Goal: Task Accomplishment & Management: Manage account settings

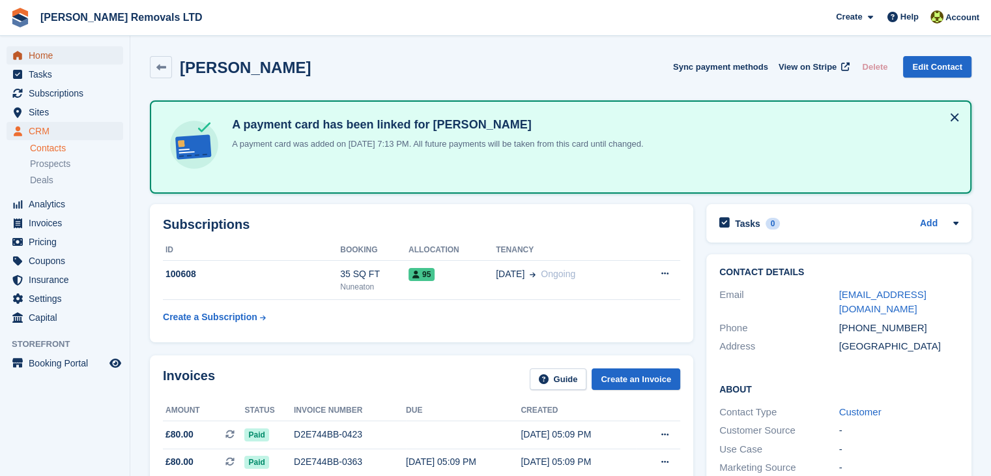
click at [94, 46] on span "Home" at bounding box center [68, 55] width 78 height 18
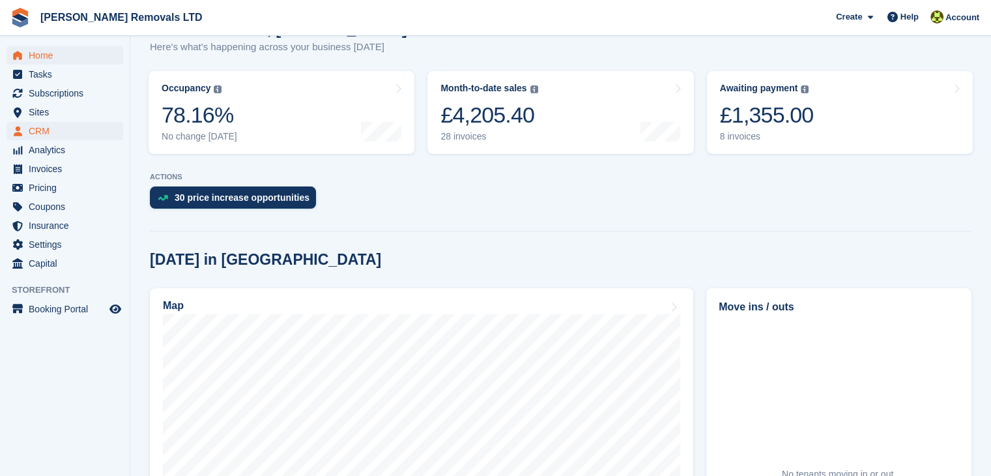
scroll to position [130, 0]
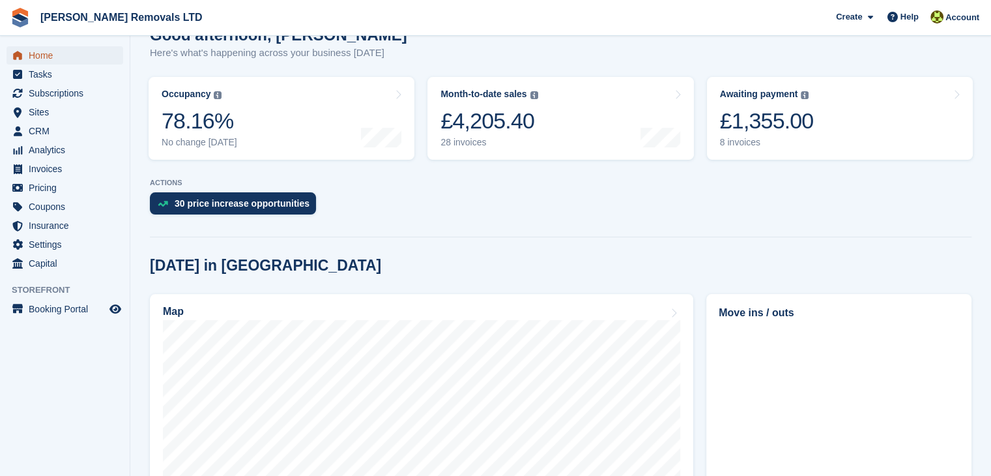
click at [63, 53] on span "Home" at bounding box center [68, 55] width 78 height 18
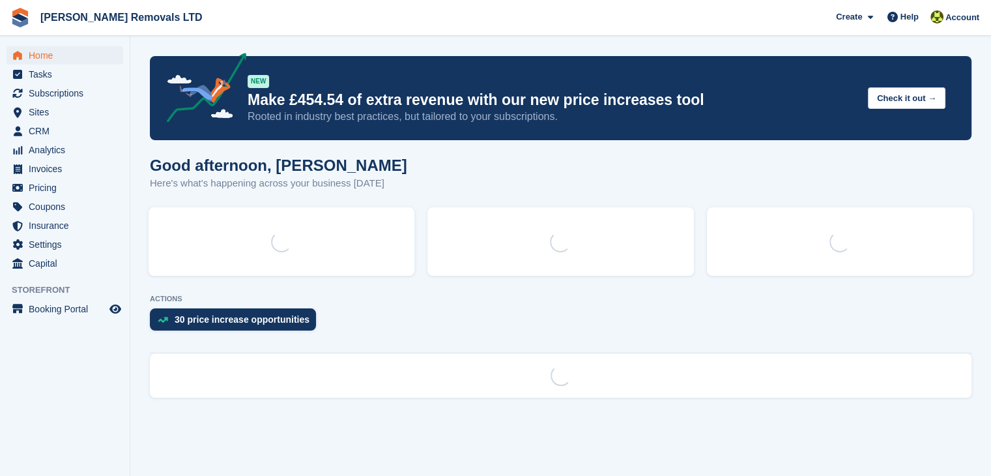
scroll to position [0, 0]
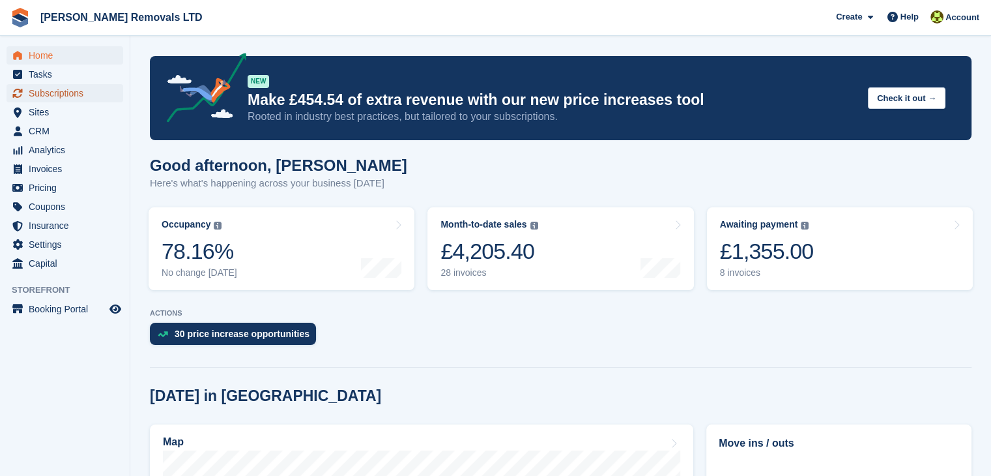
click at [79, 98] on span "Subscriptions" at bounding box center [68, 93] width 78 height 18
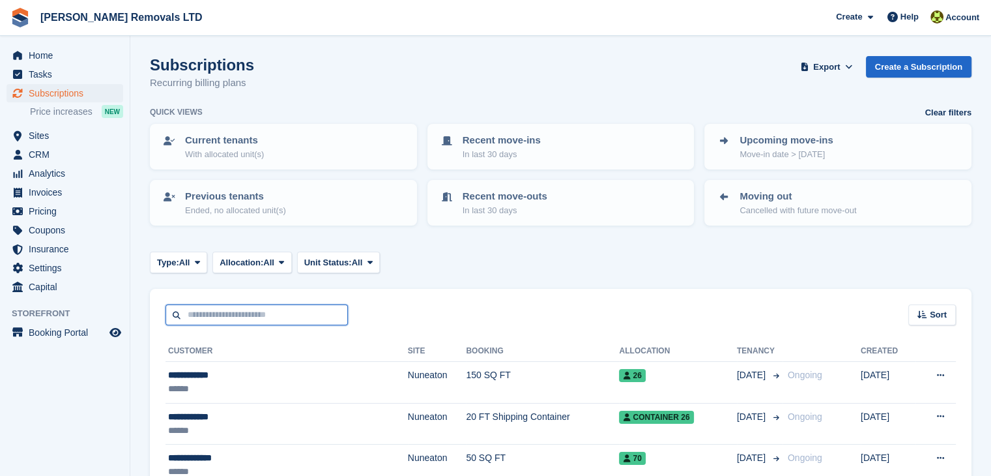
click at [237, 313] on input "text" at bounding box center [256, 315] width 182 height 22
type input "*****"
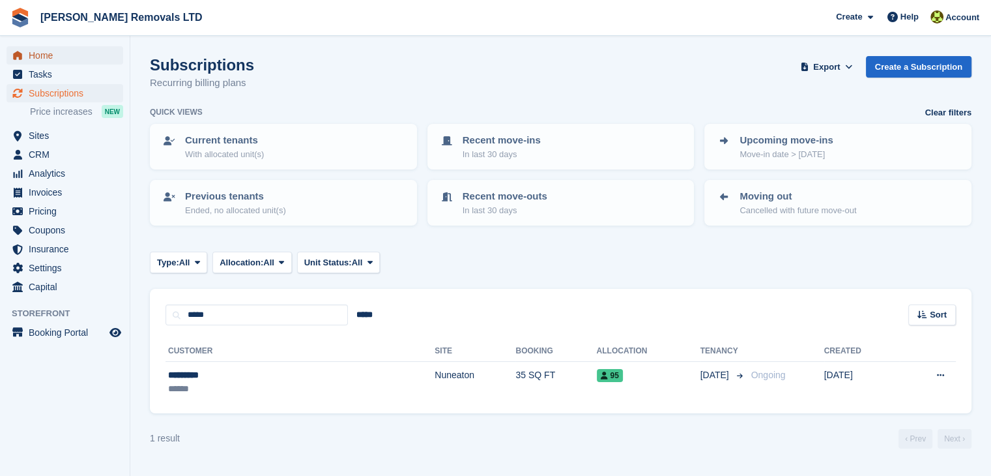
click at [26, 52] on link "Home" at bounding box center [65, 55] width 117 height 18
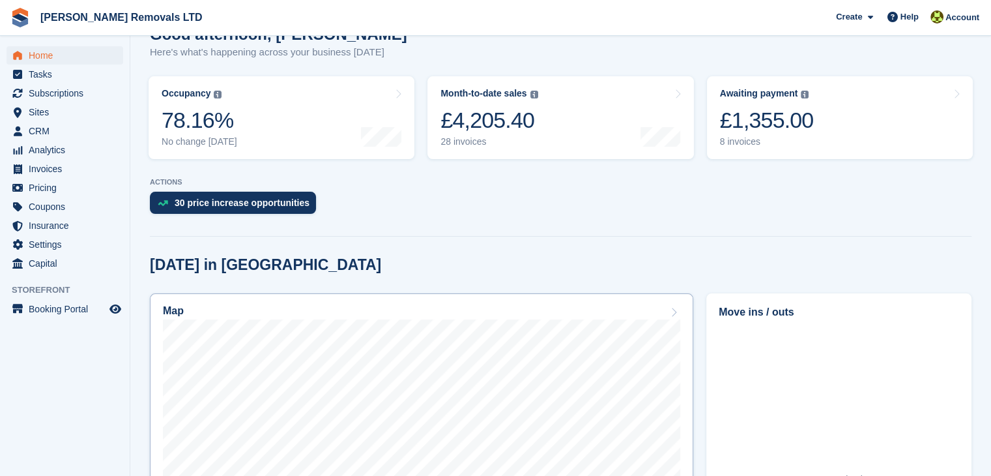
scroll to position [130, 0]
click at [77, 52] on span "Home" at bounding box center [68, 55] width 78 height 18
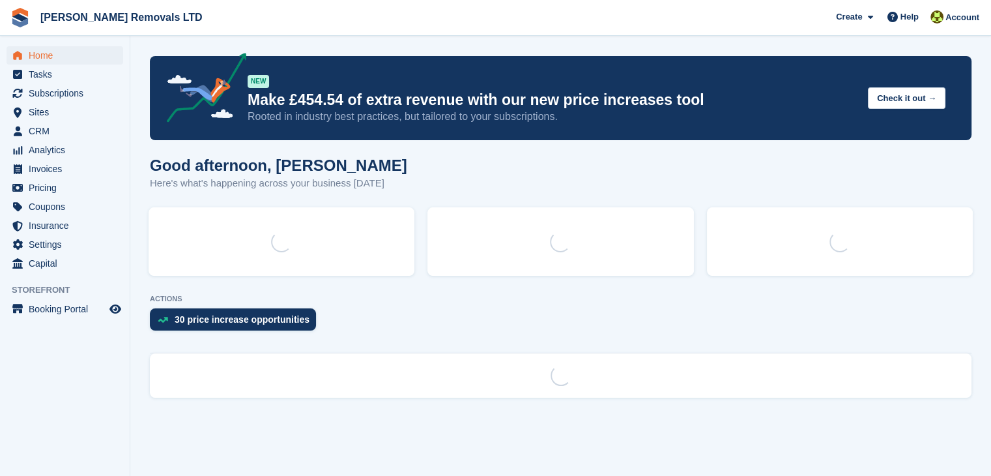
scroll to position [0, 0]
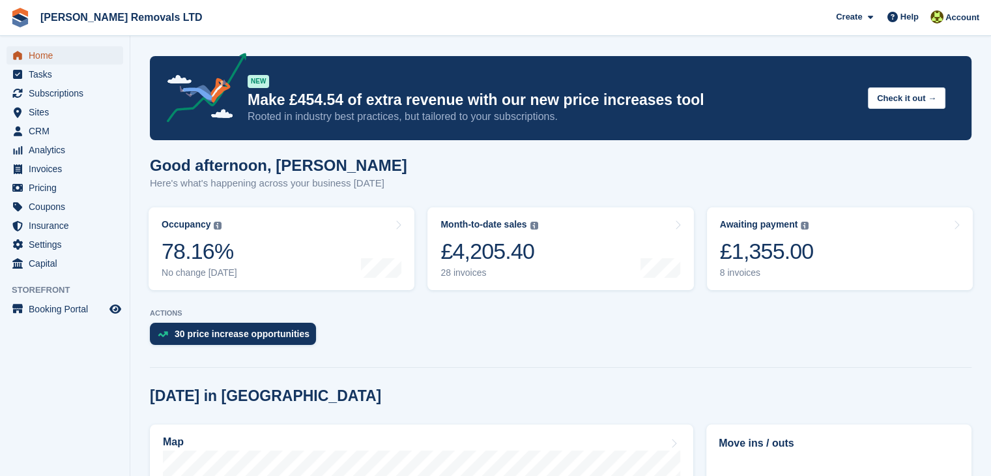
click at [77, 50] on span "Home" at bounding box center [68, 55] width 78 height 18
